Goal: Find specific page/section: Find specific page/section

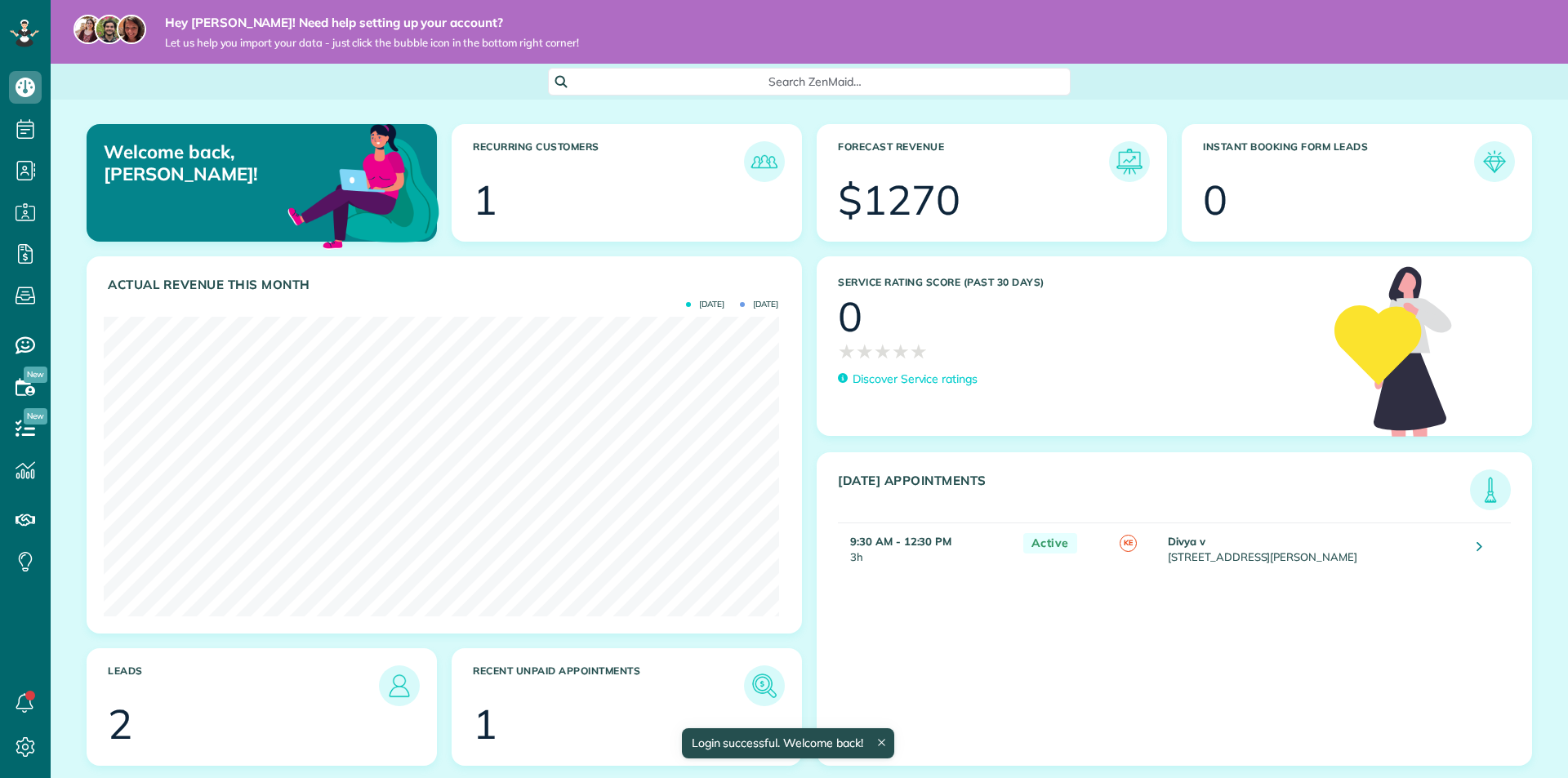
scroll to position [300, 674]
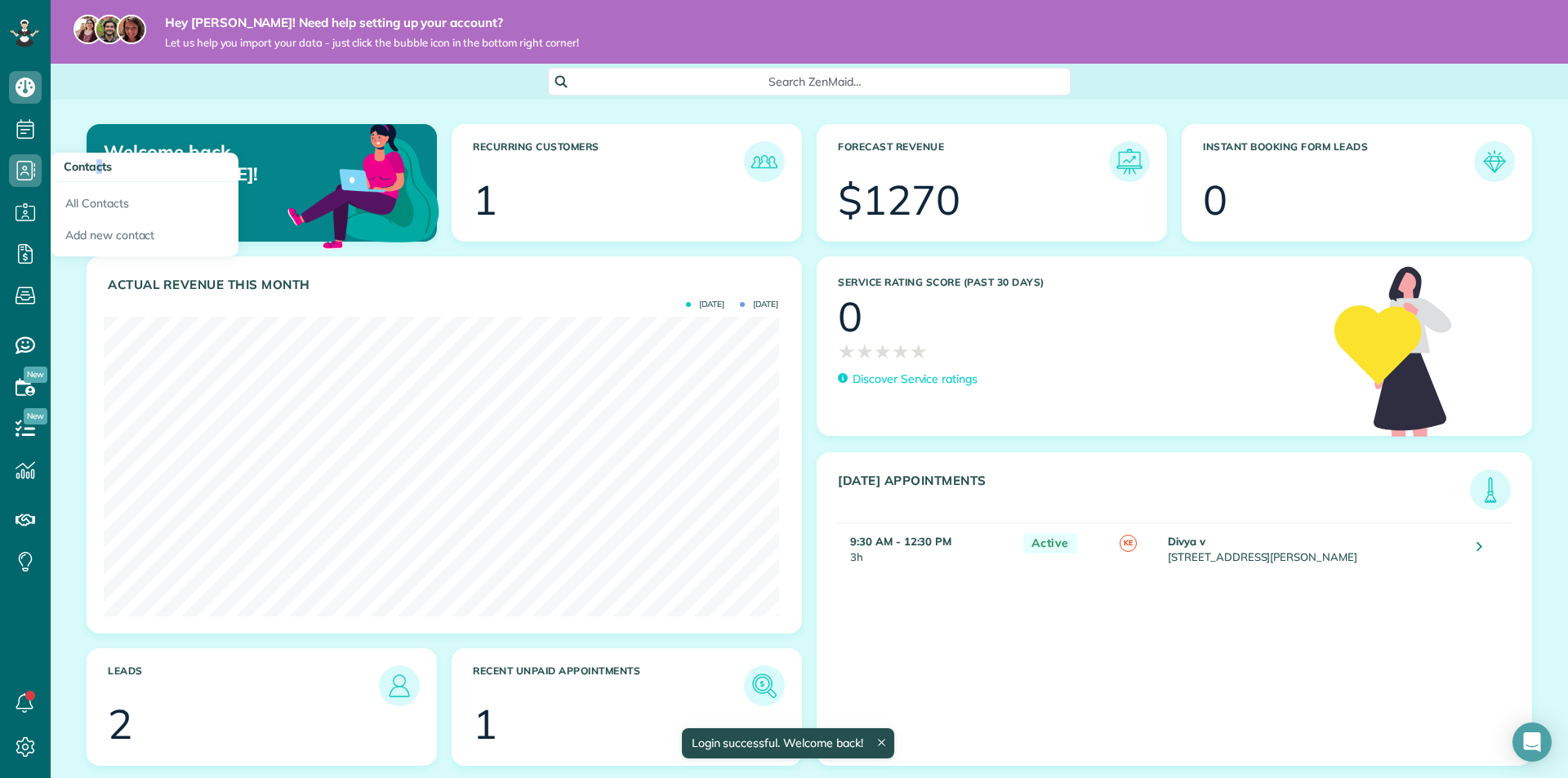
drag, startPoint x: 103, startPoint y: 163, endPoint x: 15, endPoint y: 133, distance: 93.0
click at [92, 153] on h3 "Contacts" at bounding box center [145, 167] width 188 height 29
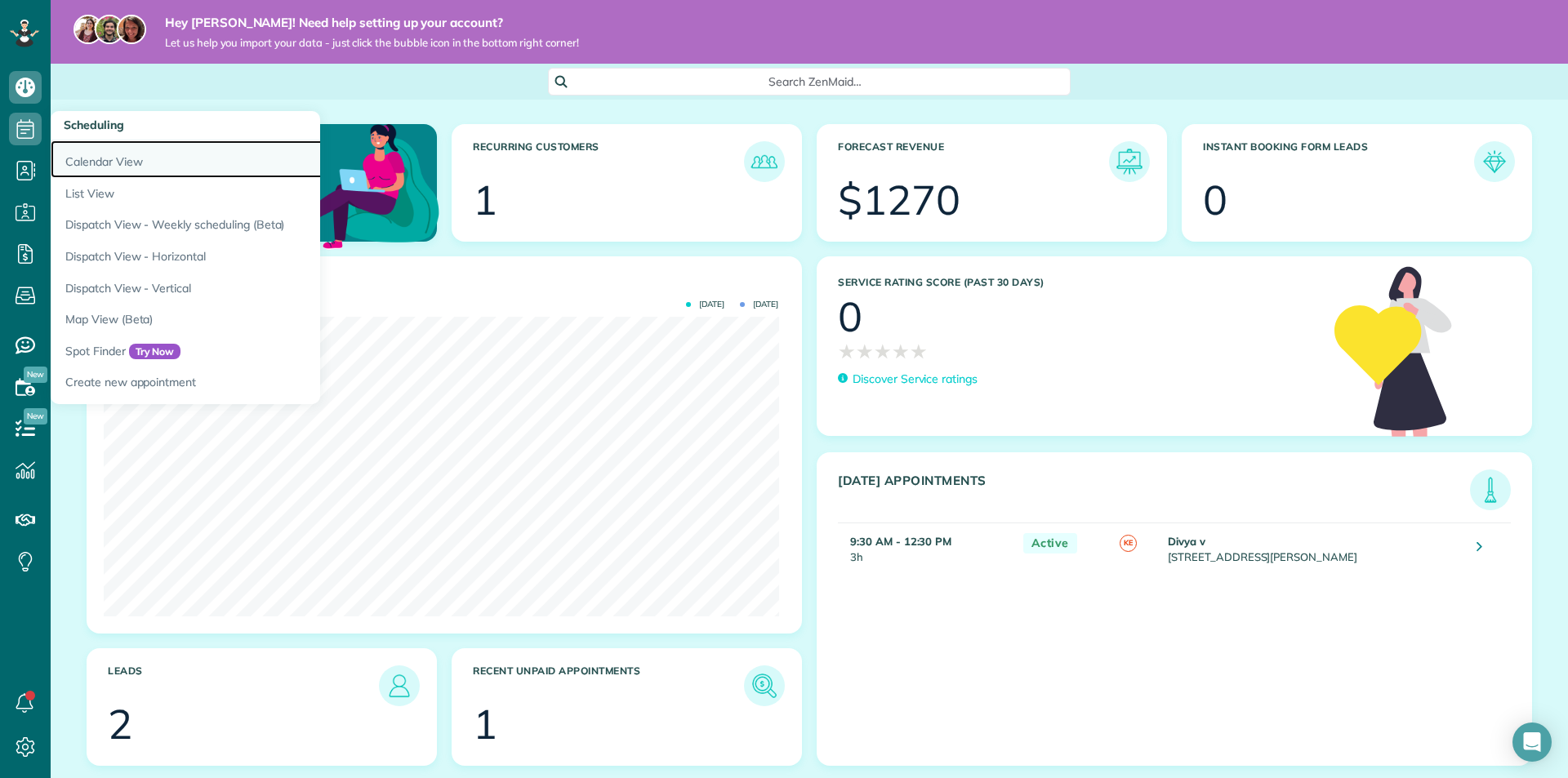
click at [152, 162] on link "Calendar View" at bounding box center [254, 160] width 408 height 38
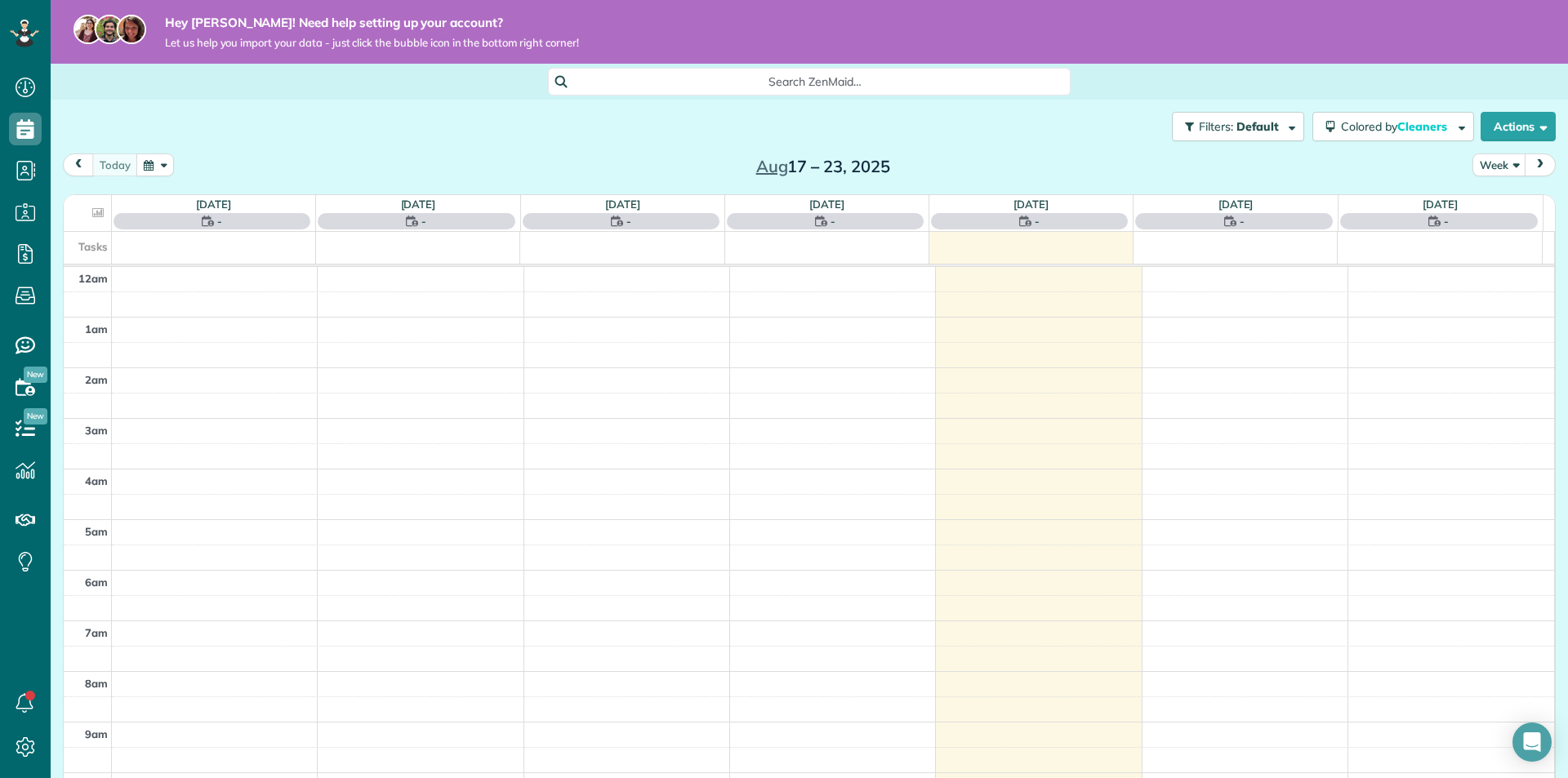
scroll to position [356, 0]
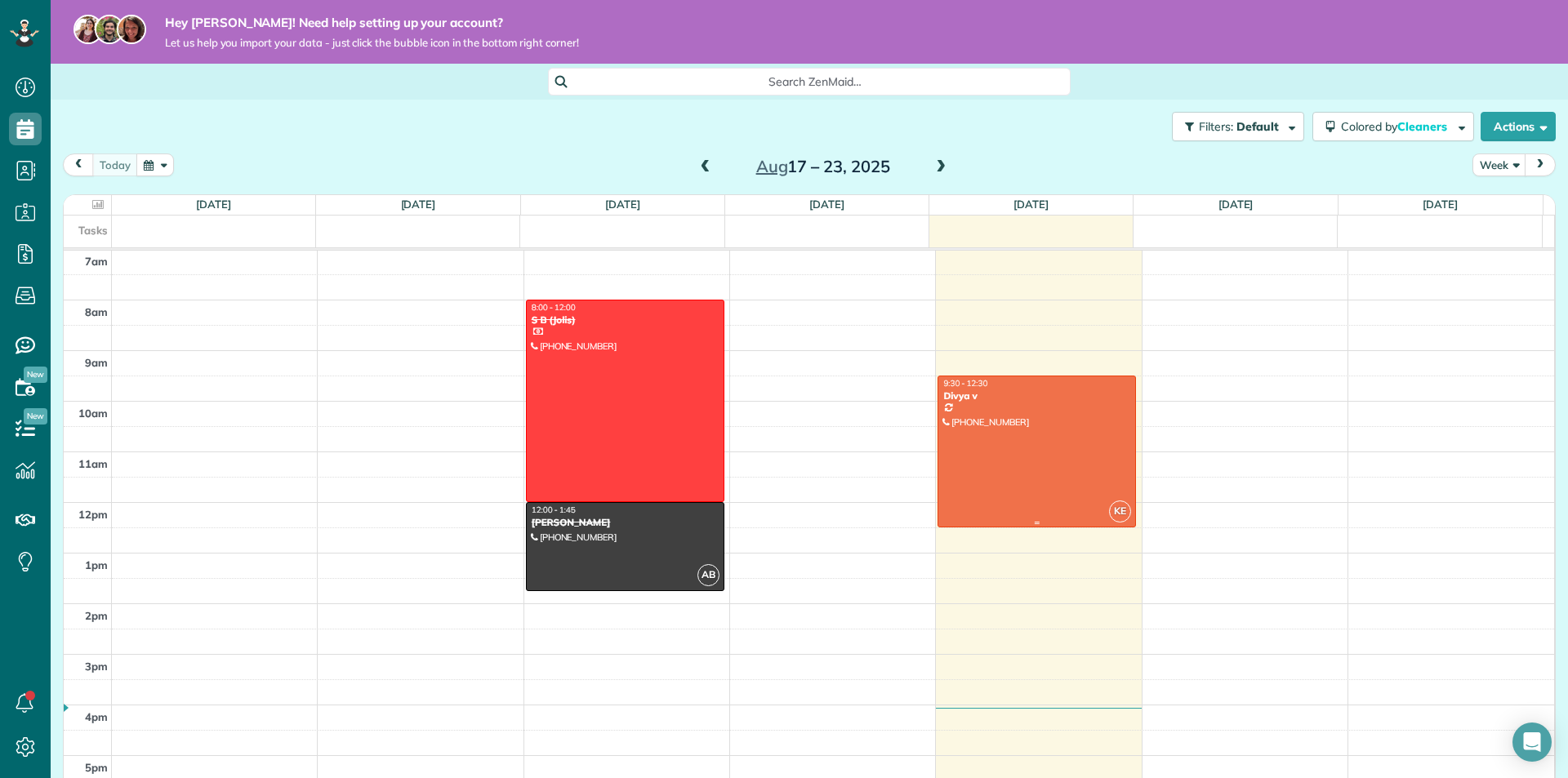
click at [1045, 439] on div at bounding box center [1036, 452] width 197 height 150
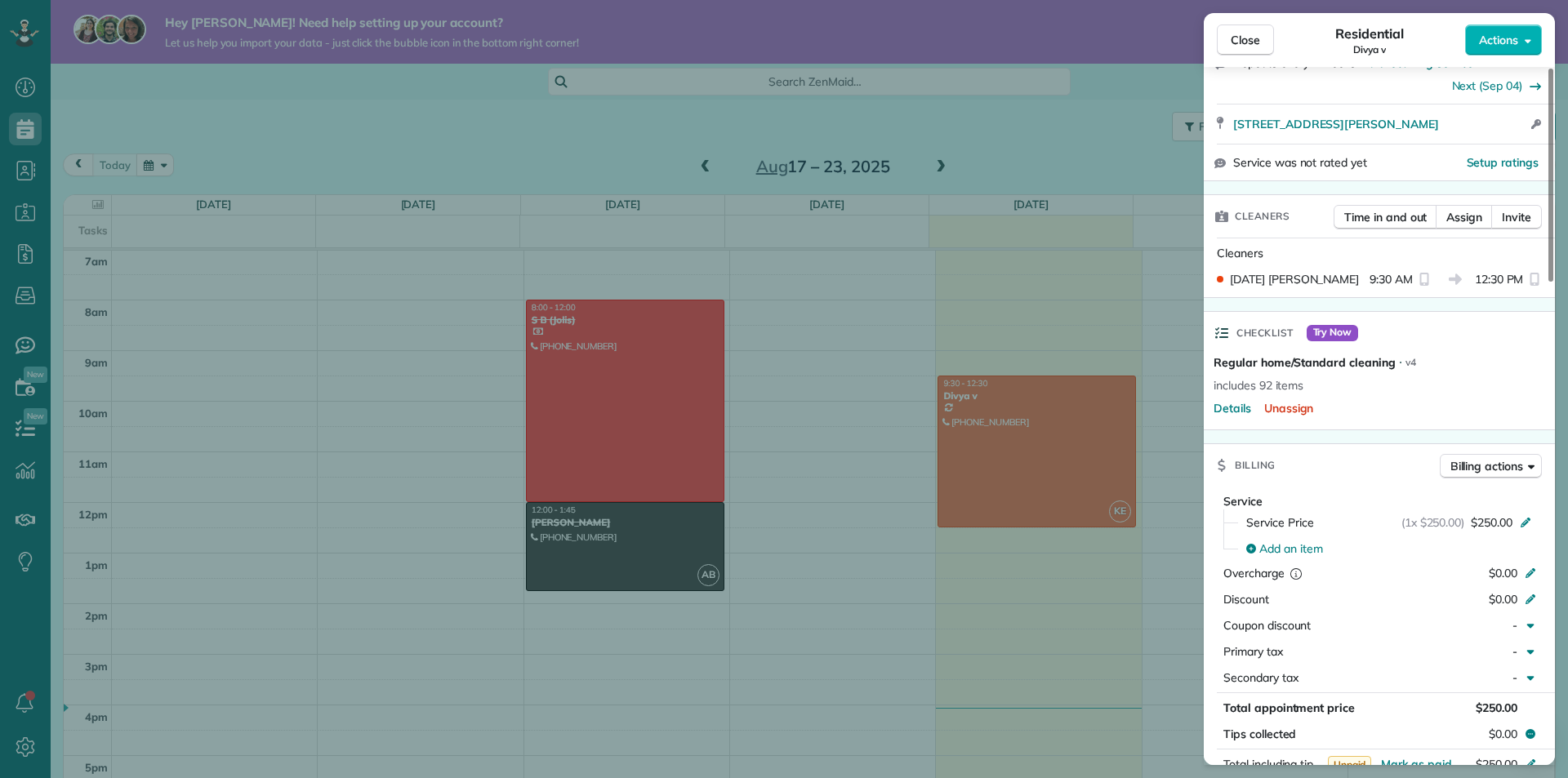
scroll to position [68, 0]
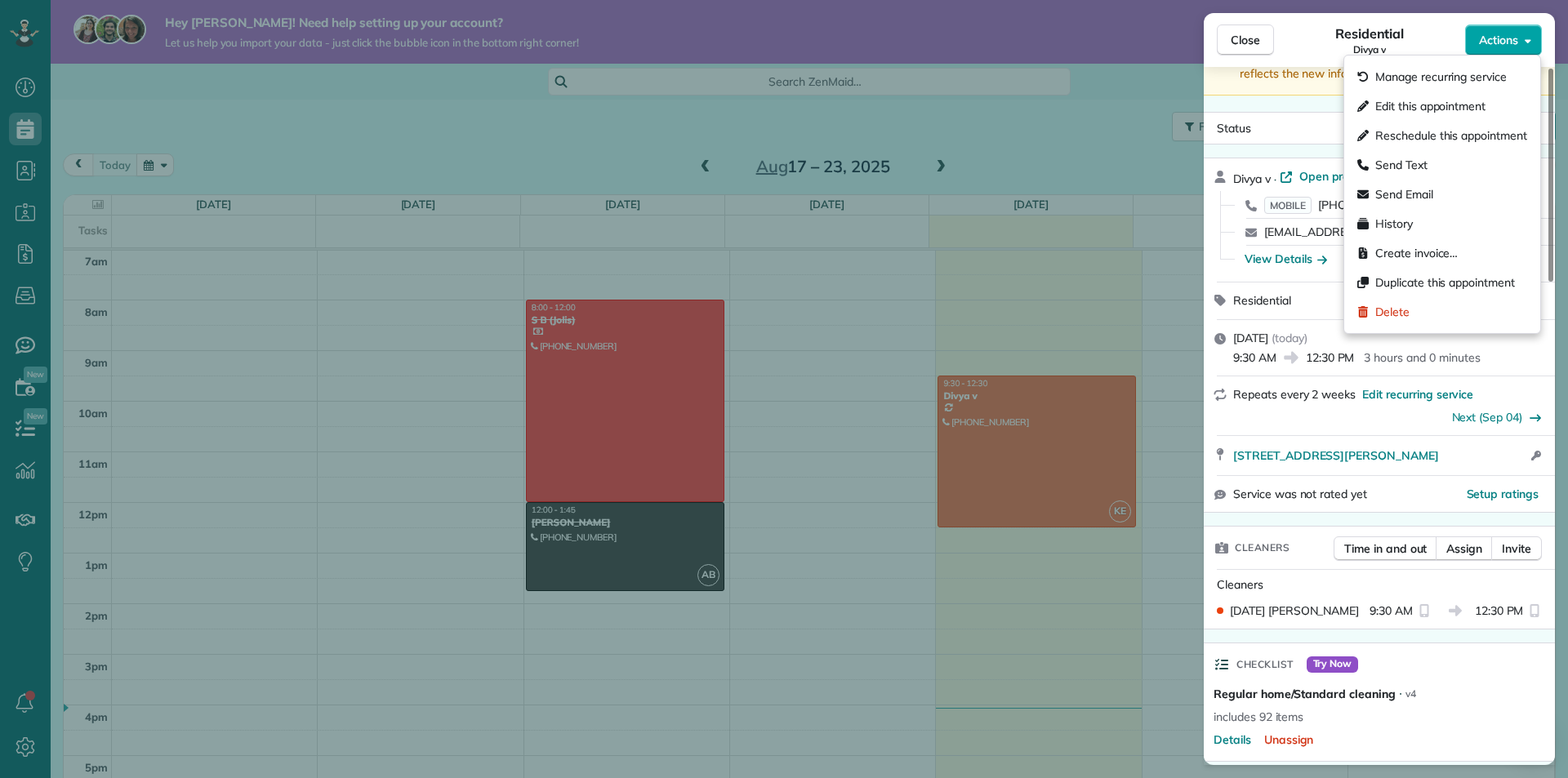
click at [1512, 28] on button "Actions" at bounding box center [1503, 40] width 77 height 31
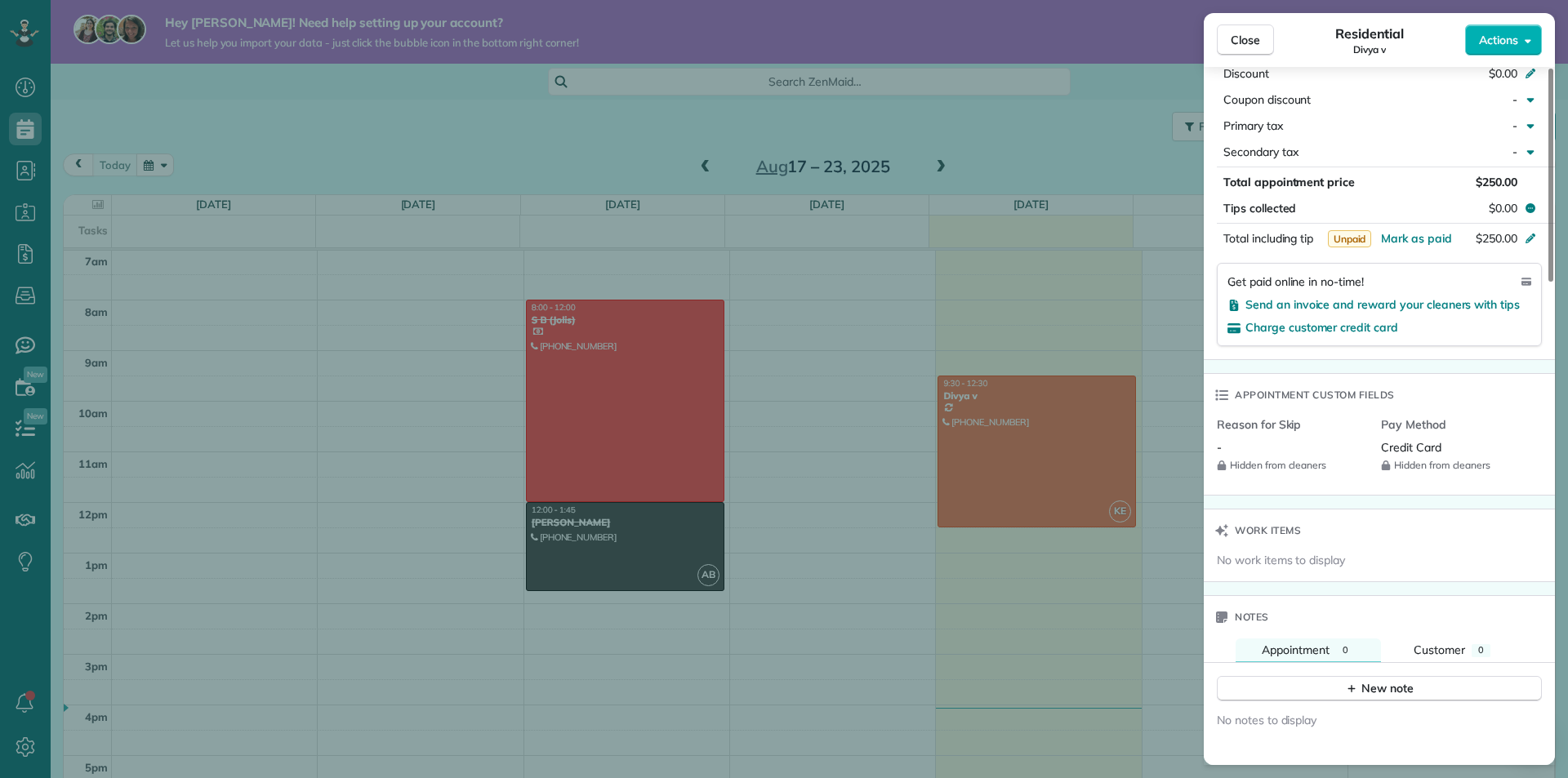
scroll to position [1375, 0]
